Goal: Check status

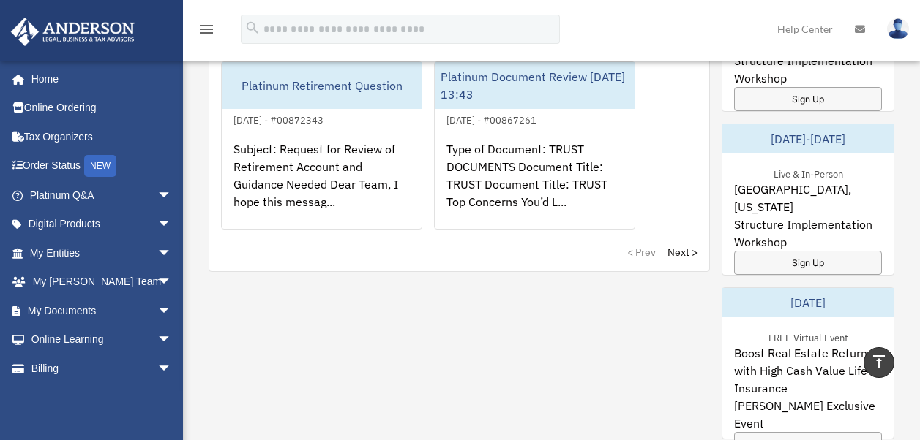
scroll to position [1122, 0]
click at [677, 250] on link "Next >" at bounding box center [682, 253] width 30 height 15
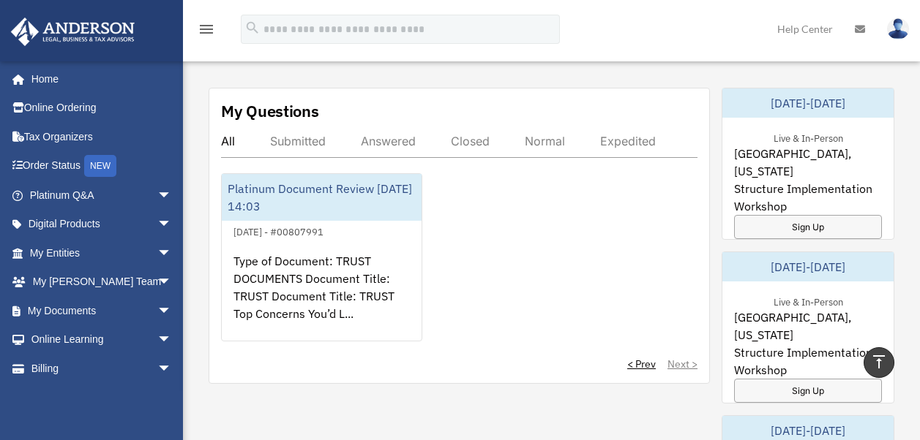
scroll to position [830, 0]
click at [393, 141] on div "Answered" at bounding box center [388, 142] width 55 height 15
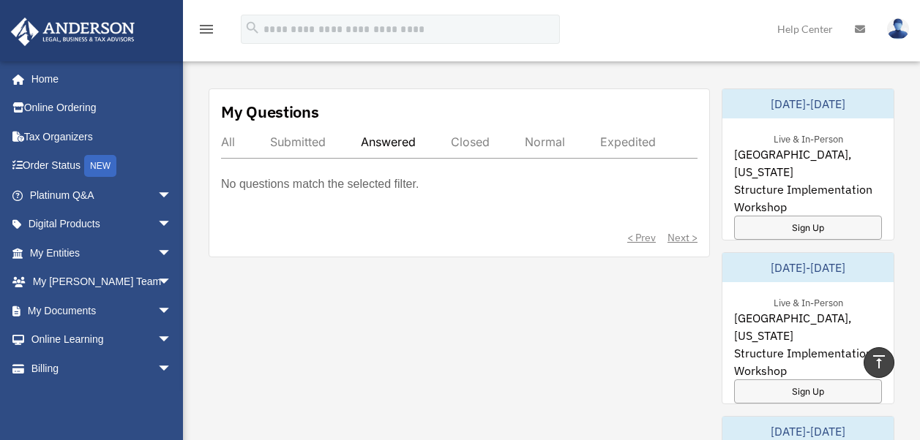
click at [635, 239] on div "< Prev Next >" at bounding box center [459, 237] width 476 height 15
click at [630, 236] on div "< Prev Next >" at bounding box center [459, 237] width 476 height 15
click at [296, 143] on div "Submitted" at bounding box center [298, 142] width 56 height 15
click at [465, 145] on div "Closed" at bounding box center [470, 142] width 39 height 15
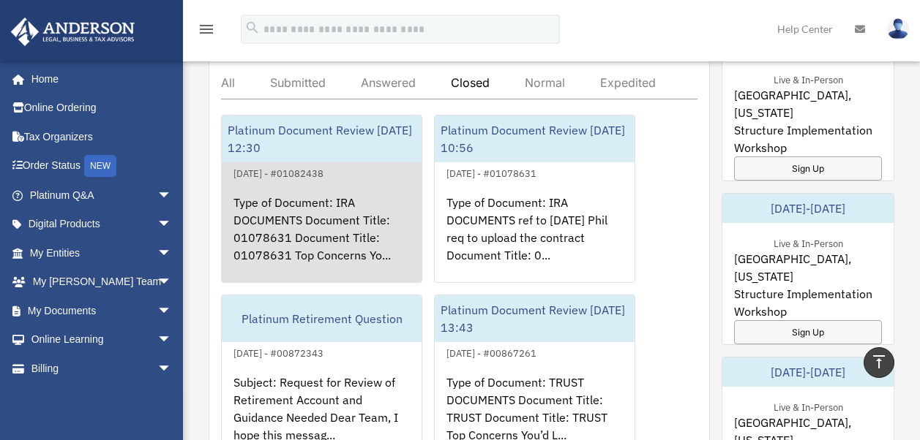
scroll to position [888, 0]
click at [305, 185] on div "Type of Document: IRA DOCUMENTS Document Title: 01078631 Document Title: 010786…" at bounding box center [322, 240] width 200 height 114
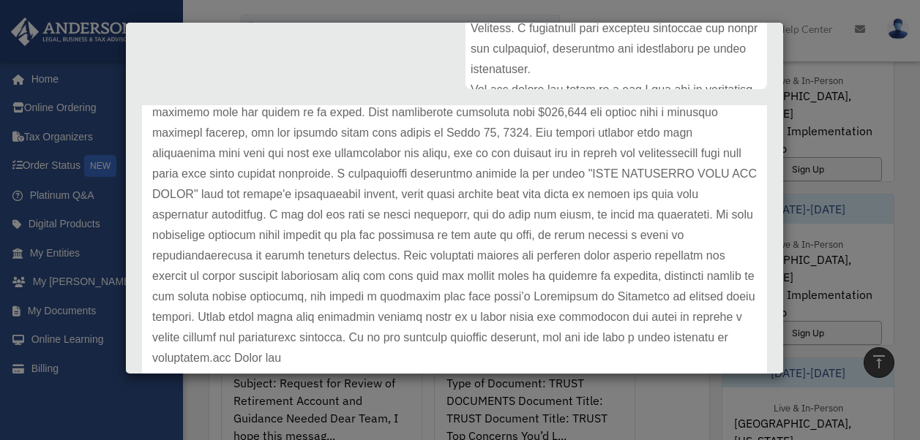
scroll to position [225, 0]
click at [331, 357] on p at bounding box center [454, 163] width 604 height 410
click at [332, 357] on p at bounding box center [454, 163] width 604 height 410
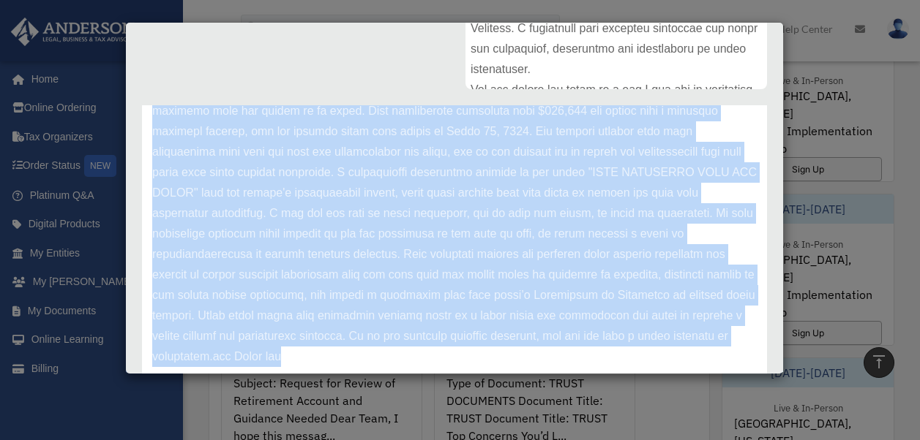
click at [335, 357] on p at bounding box center [454, 163] width 604 height 410
drag, startPoint x: 548, startPoint y: 367, endPoint x: 541, endPoint y: 359, distance: 10.9
click at [548, 367] on div "Update date : [DATE]" at bounding box center [454, 162] width 625 height 471
click at [476, 350] on p at bounding box center [454, 163] width 604 height 410
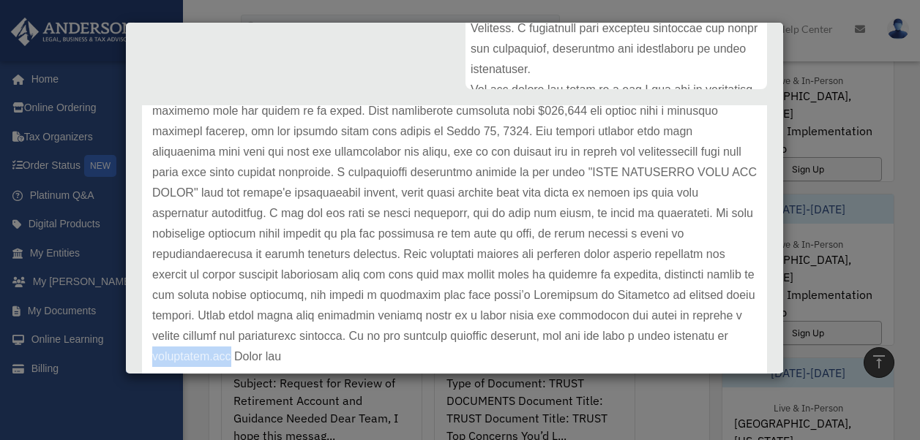
drag, startPoint x: 413, startPoint y: 357, endPoint x: 336, endPoint y: 356, distance: 76.8
click at [336, 356] on p at bounding box center [454, 163] width 604 height 410
drag, startPoint x: 336, startPoint y: 356, endPoint x: 355, endPoint y: 356, distance: 19.0
copy p "[DOMAIN_NAME]"
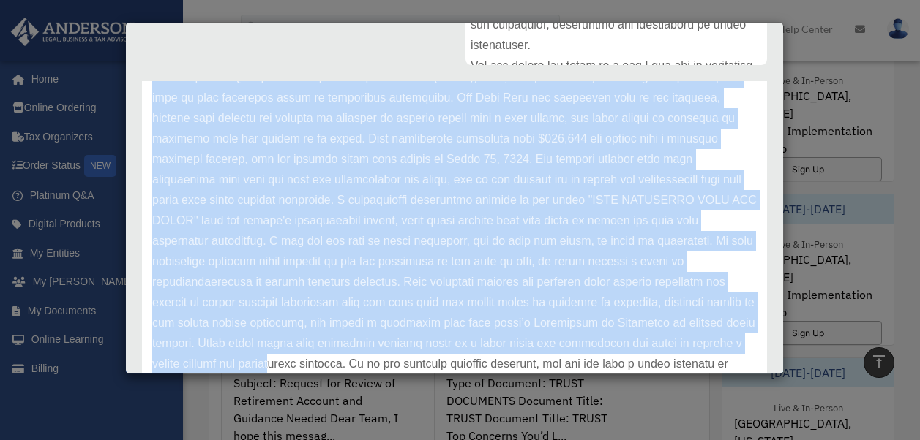
scroll to position [174, 0]
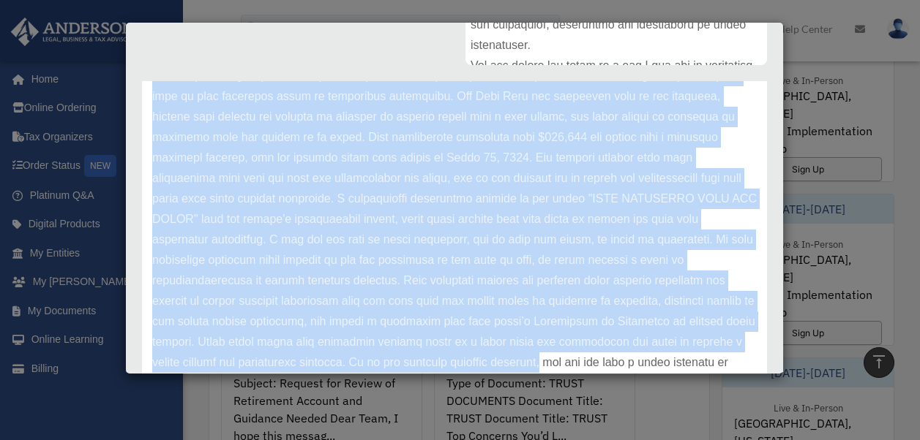
drag, startPoint x: 154, startPoint y: 165, endPoint x: 743, endPoint y: 352, distance: 617.8
click at [743, 352] on div "Update date : [DATE]" at bounding box center [454, 188] width 625 height 471
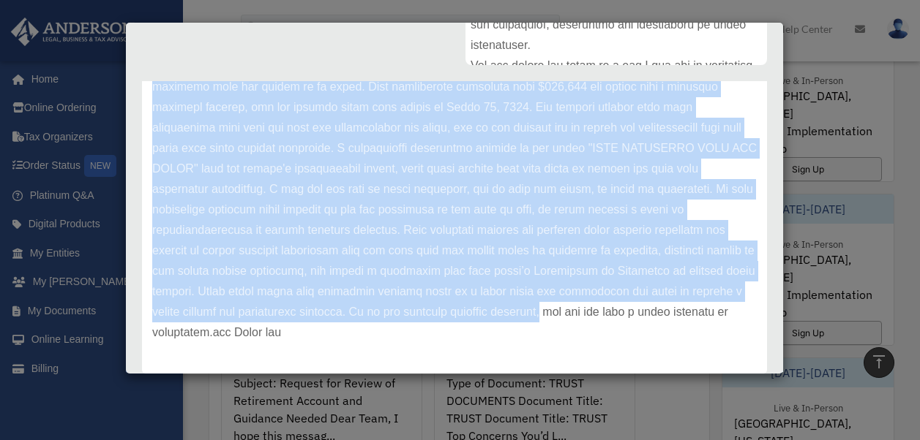
scroll to position [389, 0]
click at [523, 328] on p at bounding box center [454, 138] width 604 height 410
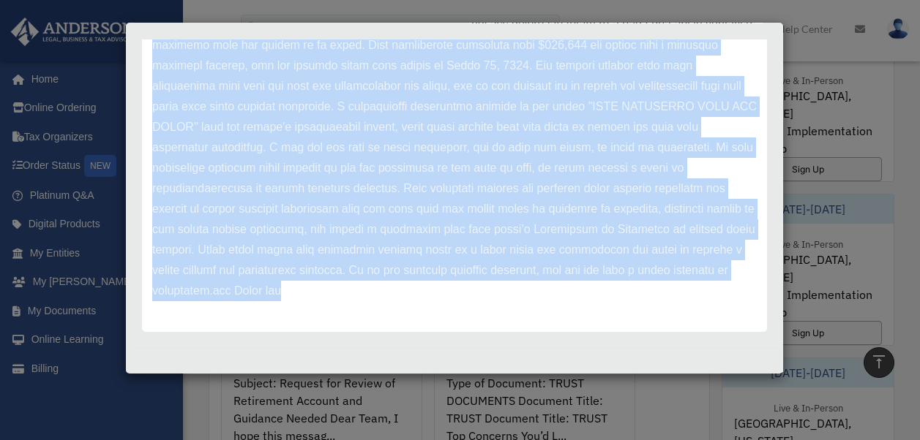
scroll to position [432, 0]
drag, startPoint x: 154, startPoint y: 169, endPoint x: 356, endPoint y: 344, distance: 267.1
drag, startPoint x: 356, startPoint y: 344, endPoint x: 333, endPoint y: 238, distance: 108.5
copy div "Update date : [DATE] Thank you for reaching out. The document review service is…"
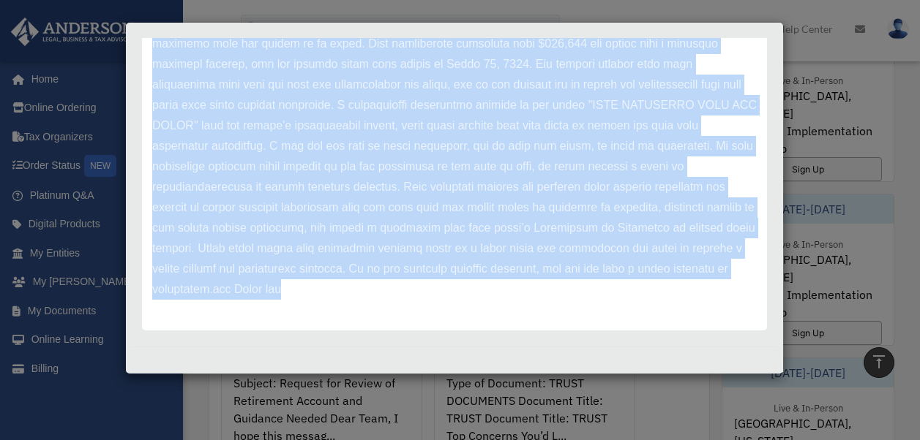
click at [415, 329] on div "Update date : [DATE]" at bounding box center [454, 95] width 625 height 471
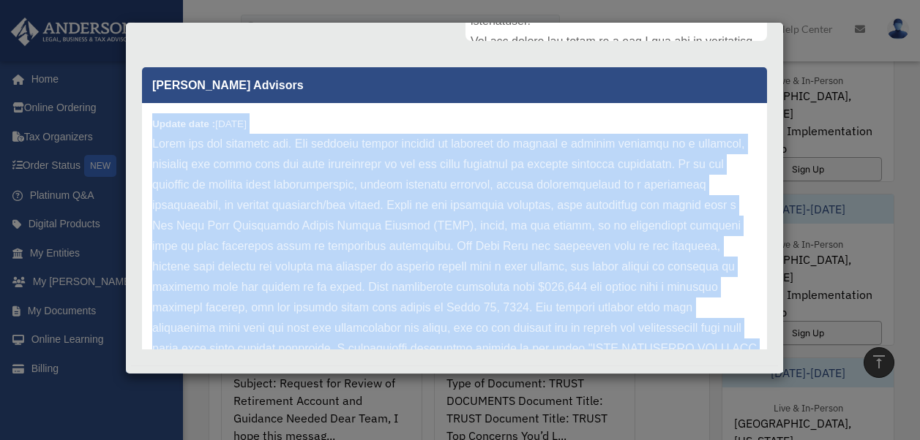
scroll to position [412, 0]
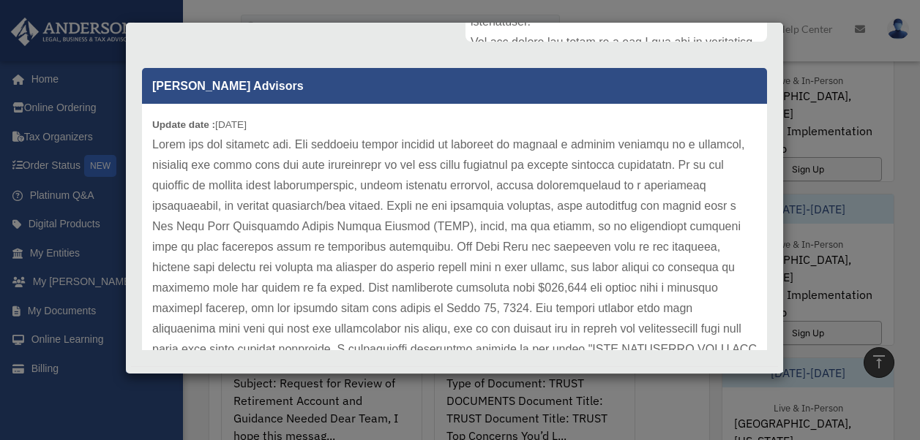
drag, startPoint x: 263, startPoint y: 80, endPoint x: 255, endPoint y: 85, distance: 8.5
click at [260, 82] on p "[PERSON_NAME] Advisors" at bounding box center [454, 86] width 625 height 36
drag, startPoint x: 223, startPoint y: 97, endPoint x: 192, endPoint y: 99, distance: 30.8
click at [192, 99] on p "[PERSON_NAME] Advisors" at bounding box center [454, 86] width 625 height 36
drag, startPoint x: 192, startPoint y: 99, endPoint x: 282, endPoint y: 83, distance: 90.7
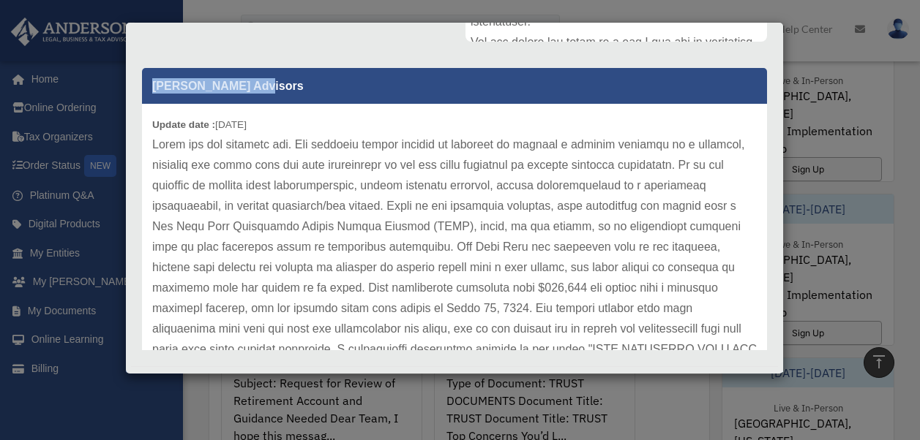
click at [282, 83] on p "[PERSON_NAME] Advisors" at bounding box center [454, 86] width 625 height 36
drag, startPoint x: 282, startPoint y: 83, endPoint x: 239, endPoint y: 83, distance: 42.4
copy p "[PERSON_NAME] Advisors"
